Goal: Find specific page/section: Find specific page/section

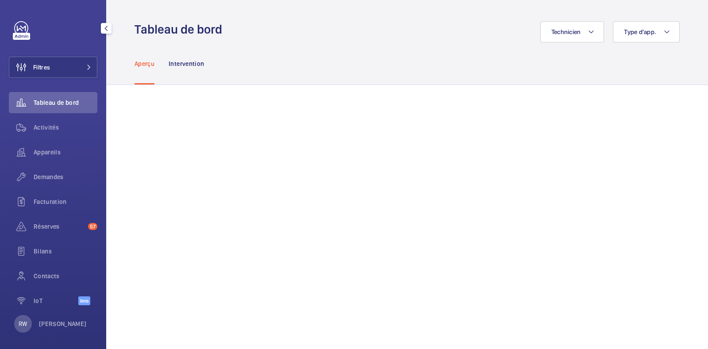
click at [95, 61] on div "Filtres Tableau de bord Activités Appareils Demandes Facturation Réserves 57 Bi…" at bounding box center [53, 174] width 106 height 349
click at [90, 62] on button "Filtres" at bounding box center [53, 67] width 88 height 21
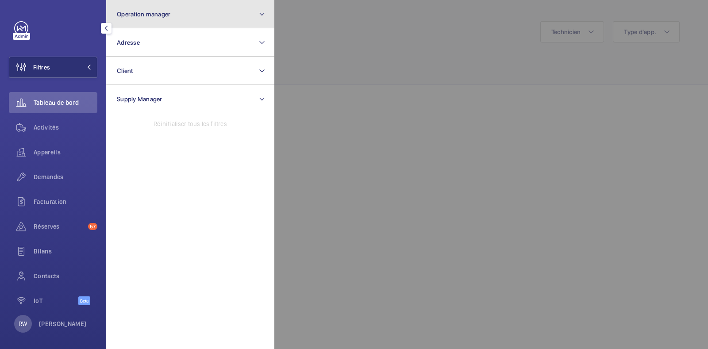
click at [168, 21] on button "Operation manager" at bounding box center [190, 14] width 168 height 28
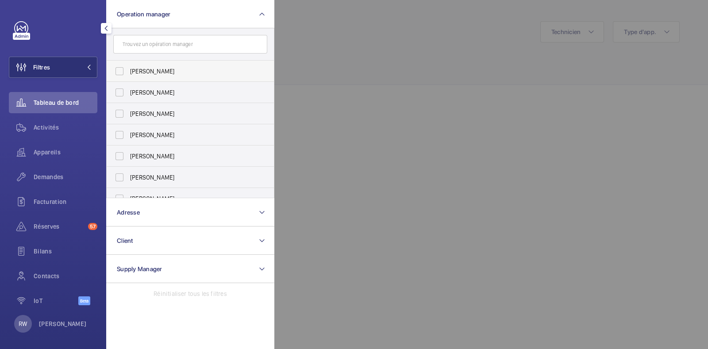
click at [122, 72] on label "[PERSON_NAME]" at bounding box center [184, 71] width 154 height 21
click at [122, 72] on input "[PERSON_NAME]" at bounding box center [120, 71] width 18 height 18
click at [122, 72] on label "[PERSON_NAME]" at bounding box center [184, 71] width 154 height 21
click at [122, 72] on input "[PERSON_NAME]" at bounding box center [120, 71] width 18 height 18
checkbox input "false"
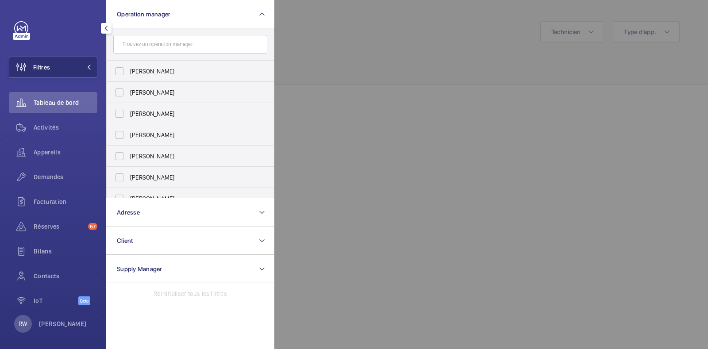
click at [385, 81] on div at bounding box center [628, 174] width 708 height 349
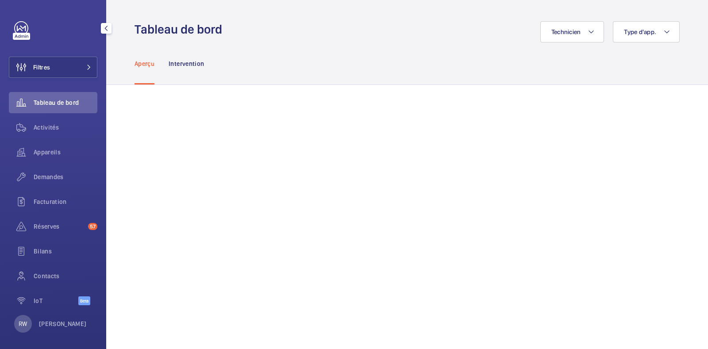
click at [385, 51] on div "Aperçu Intervention" at bounding box center [407, 63] width 545 height 42
